Goal: Task Accomplishment & Management: Manage account settings

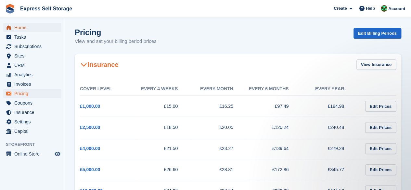
click at [17, 29] on span "Home" at bounding box center [33, 27] width 39 height 9
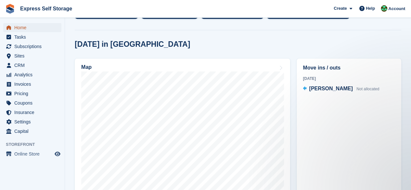
click at [40, 32] on span "Home" at bounding box center [33, 27] width 39 height 9
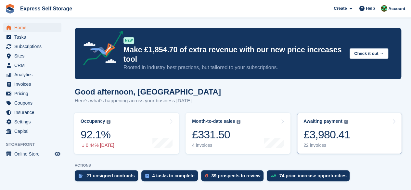
click at [328, 145] on div "22 invoices" at bounding box center [326, 146] width 47 height 6
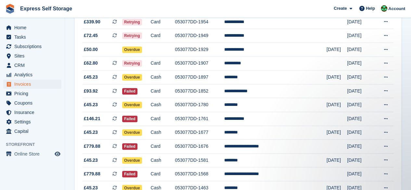
scroll to position [130, 0]
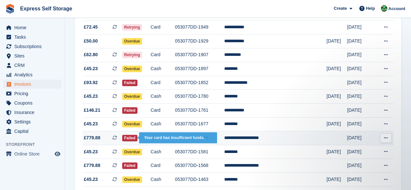
click at [144, 142] on td "Failed" at bounding box center [136, 138] width 28 height 14
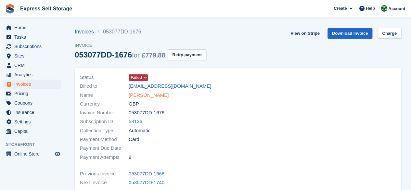
click at [131, 96] on link "[PERSON_NAME]" at bounding box center [149, 95] width 40 height 7
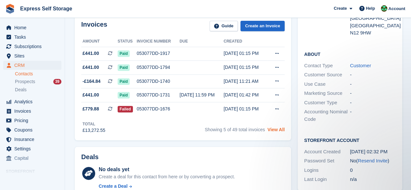
click at [280, 131] on link "View All" at bounding box center [275, 129] width 17 height 5
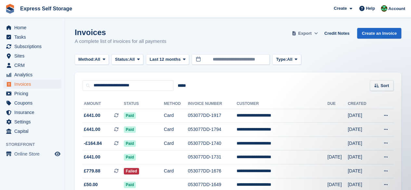
click at [309, 28] on button "Export" at bounding box center [304, 33] width 29 height 11
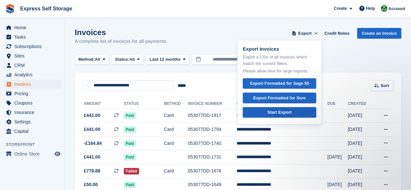
click at [284, 115] on div "Start Export" at bounding box center [279, 112] width 24 height 6
click at [304, 95] on div "Export Formatted for Xero" at bounding box center [279, 98] width 53 height 6
click at [296, 84] on div "Export Formatted for Sage 50" at bounding box center [279, 83] width 59 height 6
click at [352, 61] on div "Method: All All Bank Transfer Cash Cheque Debit/Credit Card Direct Debit SEPA D…" at bounding box center [238, 59] width 326 height 11
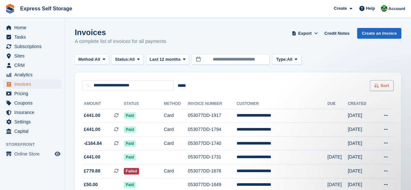
click at [384, 84] on span "Sort" at bounding box center [384, 85] width 8 height 6
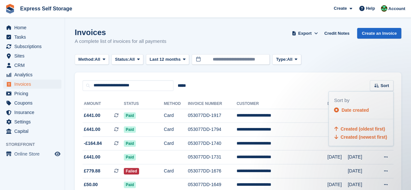
click at [372, 127] on span "Created (oldest first)" at bounding box center [362, 128] width 44 height 5
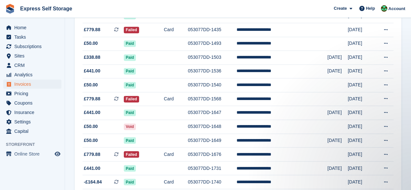
scroll to position [520, 0]
